Goal: Information Seeking & Learning: Understand process/instructions

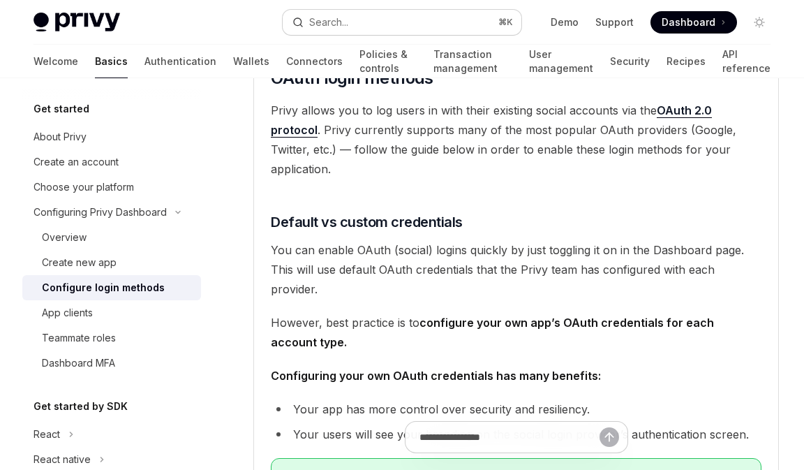
click at [343, 24] on div "Search..." at bounding box center [328, 22] width 39 height 17
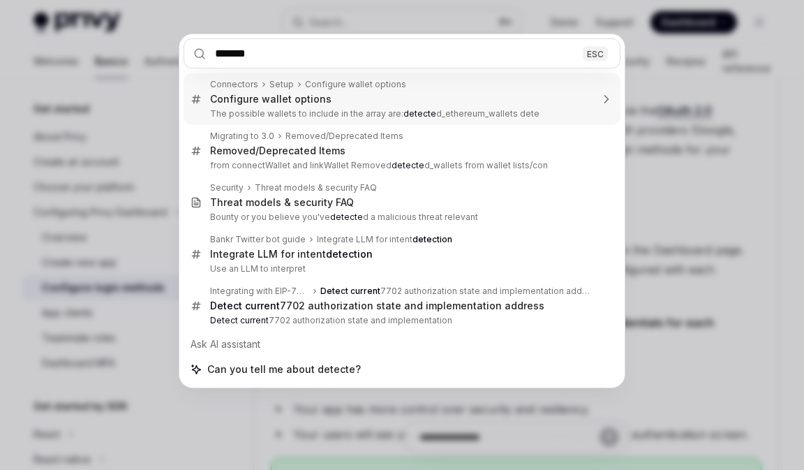
type input "********"
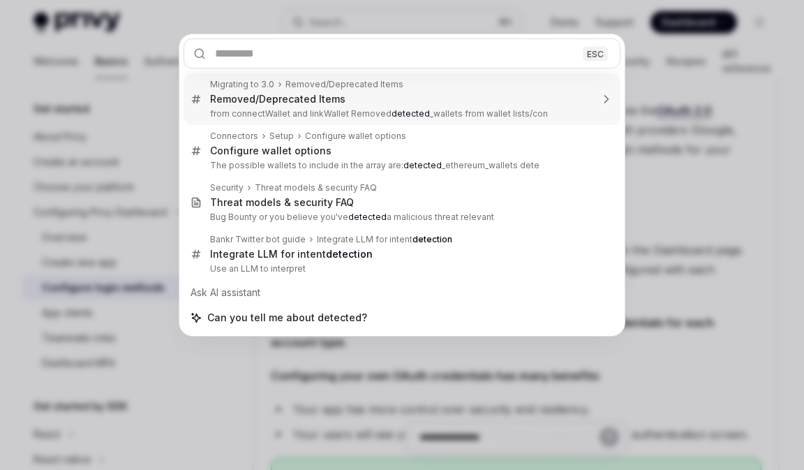
type textarea "*"
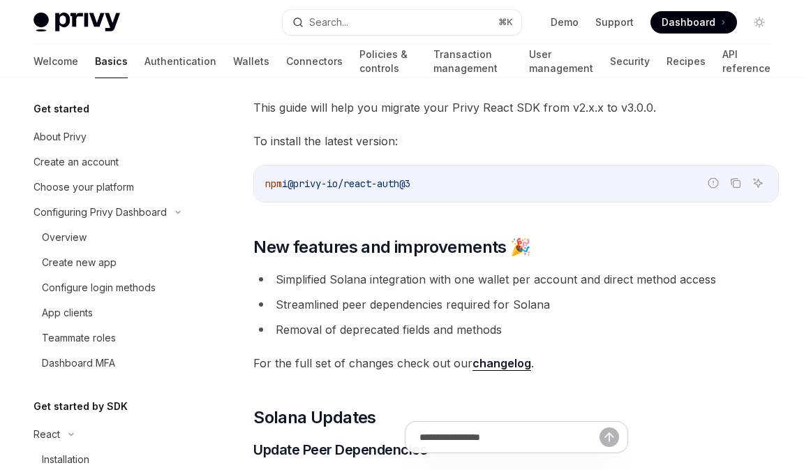
scroll to position [411, 0]
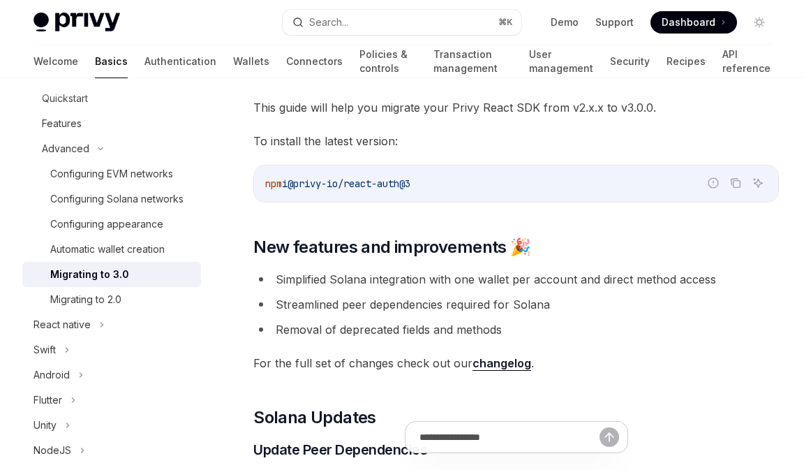
click at [344, 7] on div "Privy Docs home page Search... ⌘ K Demo Support Dashboard Dashboard Search..." at bounding box center [401, 22] width 737 height 45
click at [344, 10] on button "Search... ⌘ K" at bounding box center [402, 22] width 238 height 25
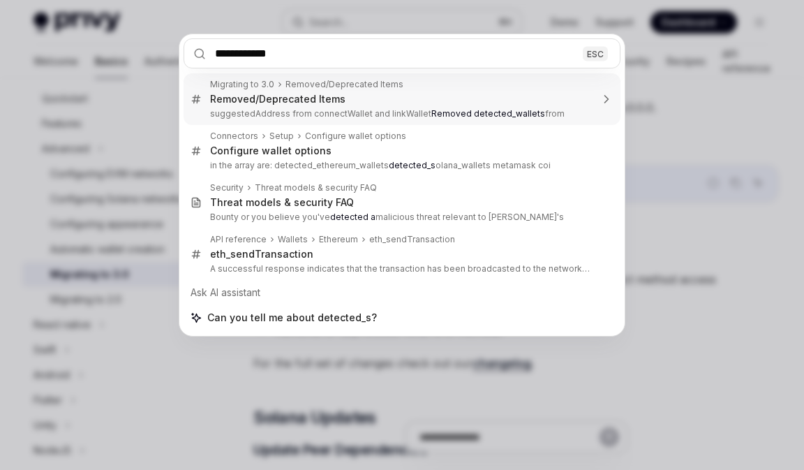
type input "**********"
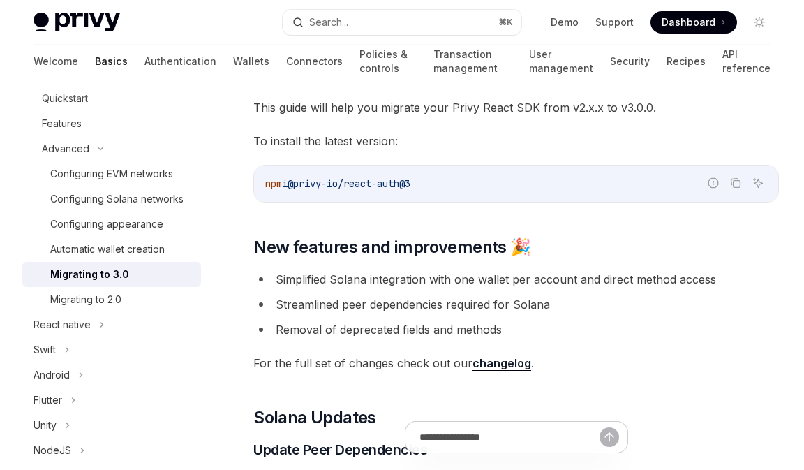
type textarea "*"
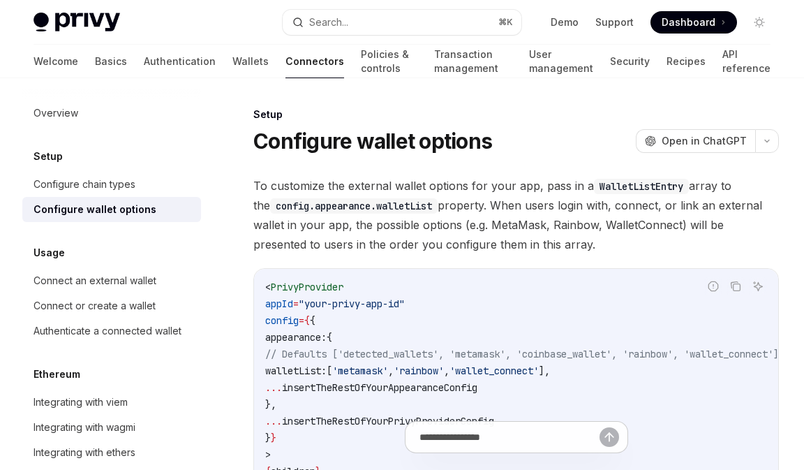
click at [279, 112] on div "Setup" at bounding box center [516, 114] width 526 height 14
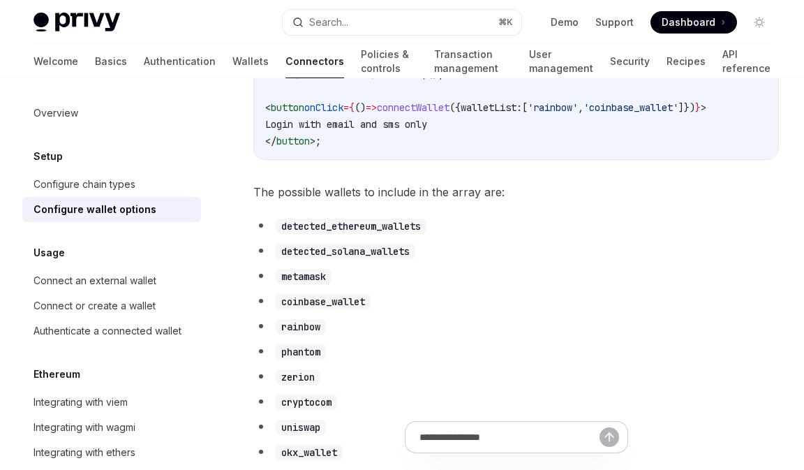
scroll to position [683, 0]
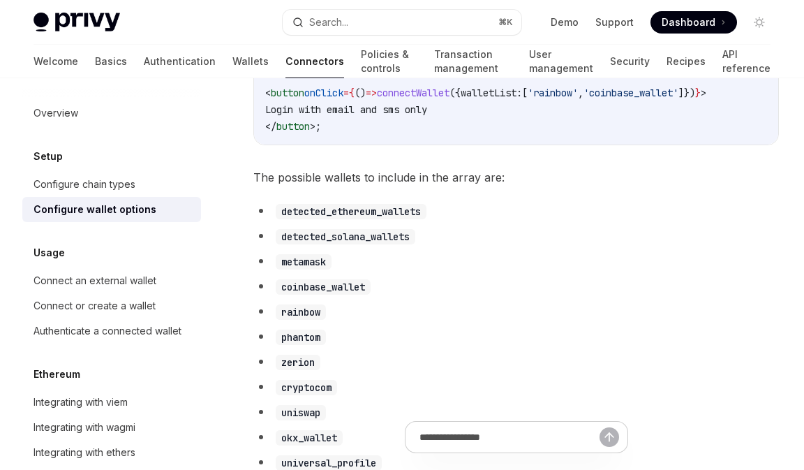
click at [341, 219] on code "detected_ethereum_wallets" at bounding box center [351, 211] width 151 height 15
copy code "detected_ethereum_wallets"
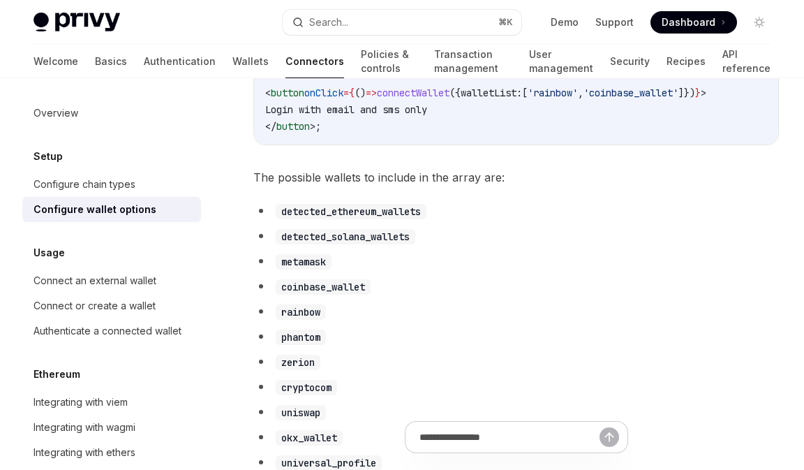
click at [382, 241] on code "detected_solana_wallets" at bounding box center [346, 236] width 140 height 15
copy code "detected_solana_wallets"
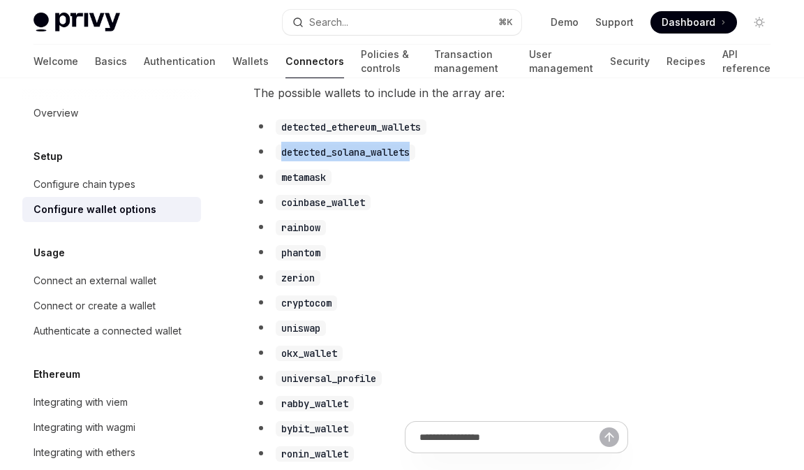
scroll to position [769, 0]
